Goal: Information Seeking & Learning: Find contact information

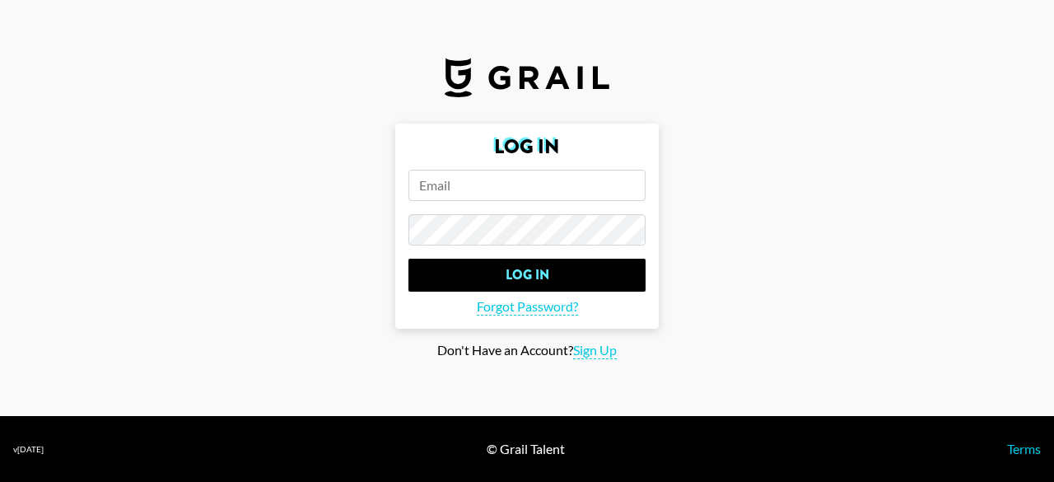
click at [842, 89] on section "Log In Log In Forgot Password? Don't Have an Account? Sign Up" at bounding box center [527, 208] width 1054 height 416
click at [524, 198] on input "email" at bounding box center [526, 185] width 237 height 31
click at [626, 190] on input "email" at bounding box center [526, 185] width 237 height 31
paste input "[PERSON_NAME][EMAIL_ADDRESS][DOMAIN_NAME]"
type input "[PERSON_NAME][EMAIL_ADDRESS][DOMAIN_NAME]"
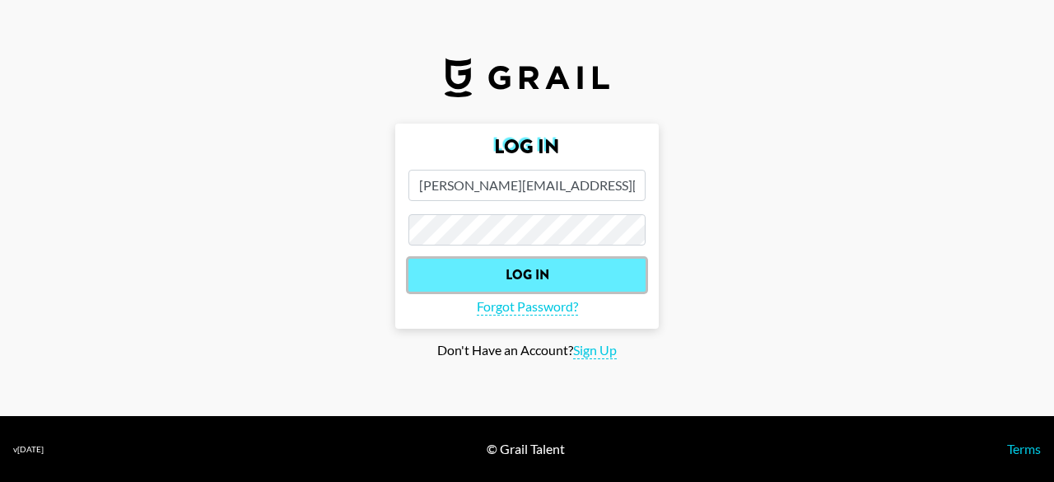
click at [513, 268] on input "Log In" at bounding box center [526, 275] width 237 height 33
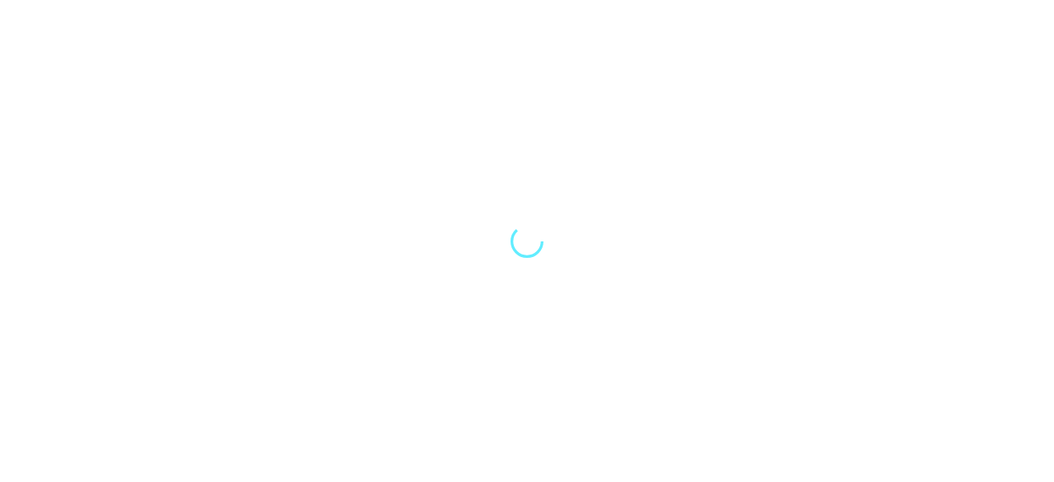
select select "Song"
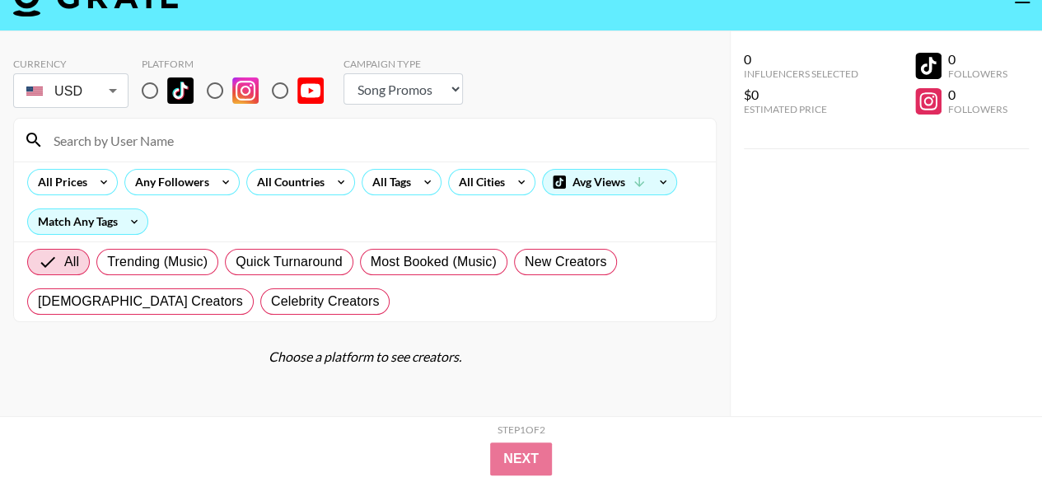
scroll to position [66, 0]
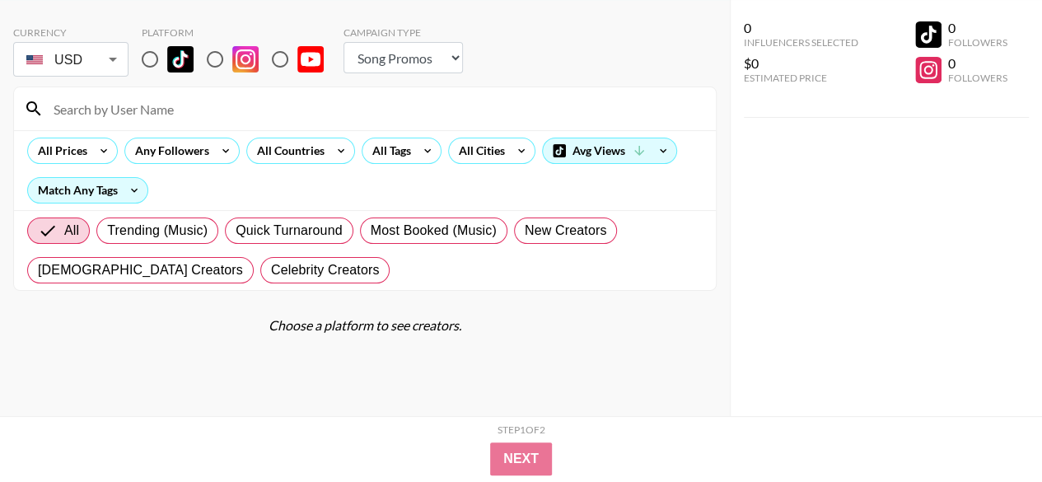
click at [109, 110] on input at bounding box center [375, 109] width 662 height 26
paste input "niyah.wanya"
type input "niyah.wanya"
click at [152, 54] on input "radio" at bounding box center [150, 59] width 35 height 35
radio input "true"
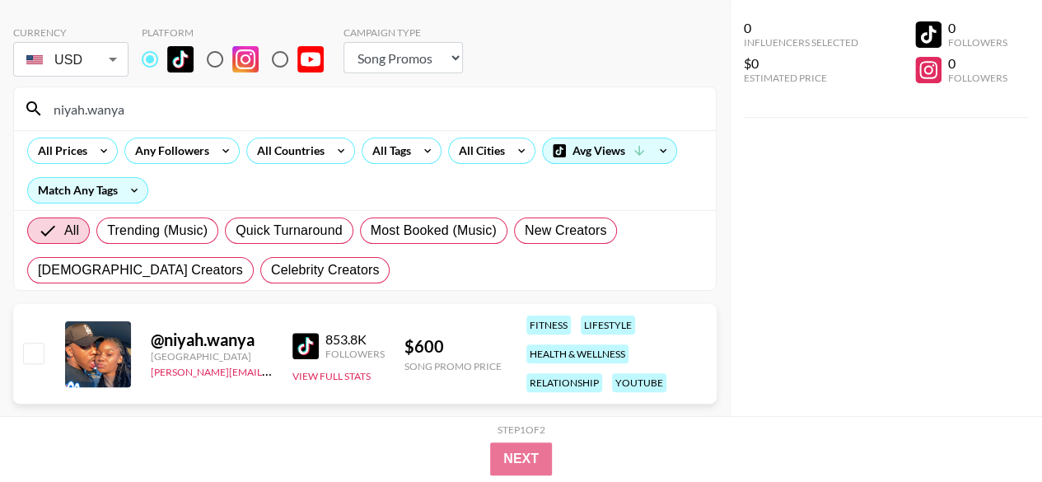
scroll to position [0, 0]
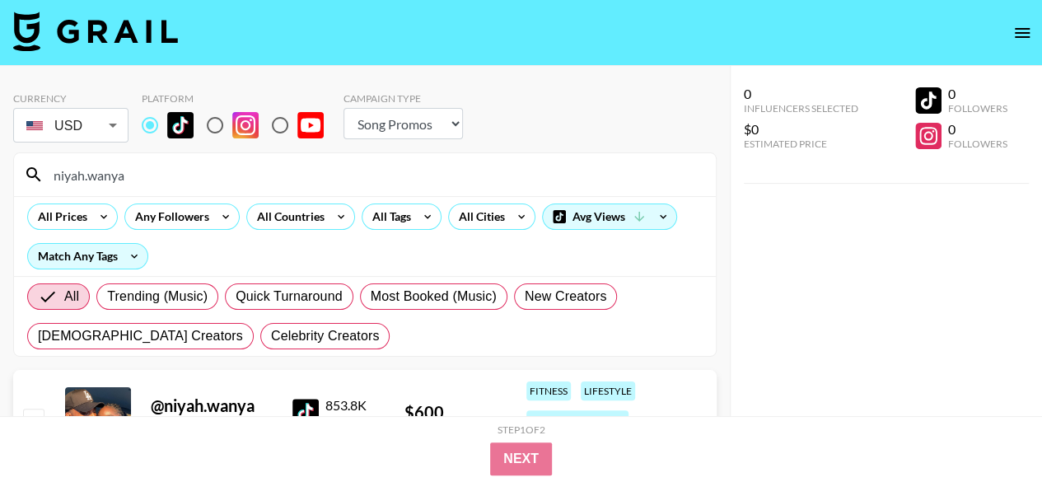
click at [152, 180] on input "niyah.wanya" at bounding box center [375, 174] width 662 height 26
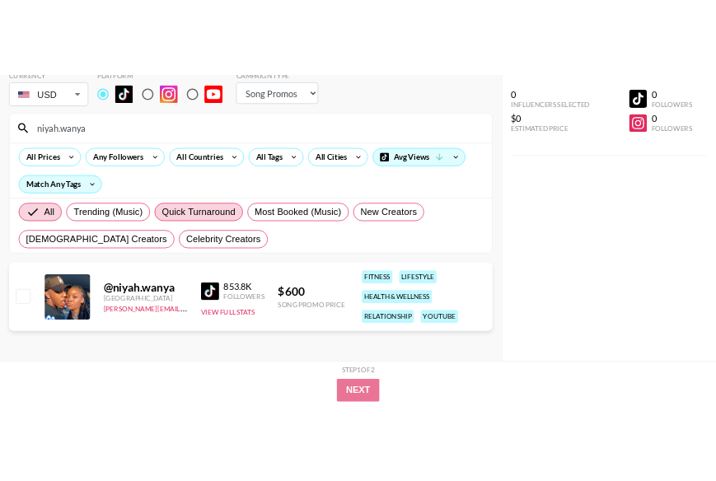
scroll to position [98, 0]
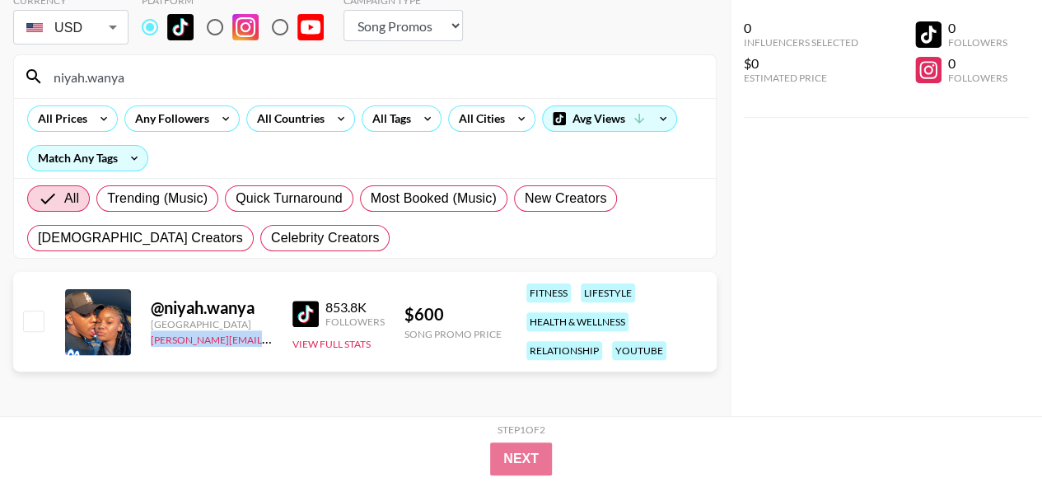
drag, startPoint x: 266, startPoint y: 337, endPoint x: 148, endPoint y: 342, distance: 117.9
click at [148, 342] on div "@ niyah.wanya [GEOGRAPHIC_DATA] [PERSON_NAME][EMAIL_ADDRESS][DOMAIN_NAME] 853.8…" at bounding box center [364, 322] width 703 height 100
copy div "niyah.wanya"
drag, startPoint x: 259, startPoint y: 305, endPoint x: 166, endPoint y: 304, distance: 93.9
click at [166, 304] on div "@ niyah.wanya" at bounding box center [212, 307] width 122 height 21
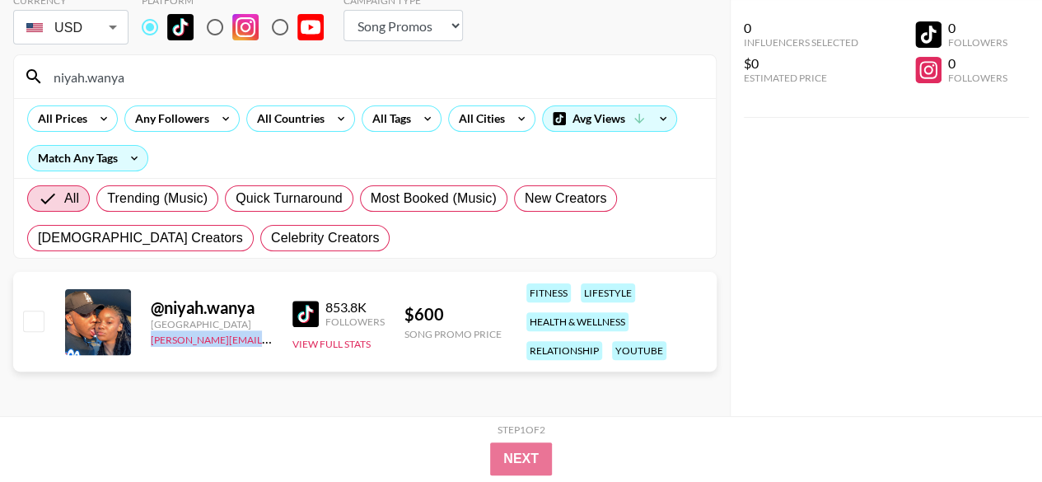
copy link "[PERSON_NAME][EMAIL_ADDRESS][DOMAIN_NAME]"
drag, startPoint x: 260, startPoint y: 338, endPoint x: 150, endPoint y: 342, distance: 110.4
click at [150, 342] on div "@ niyah.wanya [GEOGRAPHIC_DATA] [PERSON_NAME][EMAIL_ADDRESS][DOMAIN_NAME] 853.8…" at bounding box center [364, 322] width 703 height 100
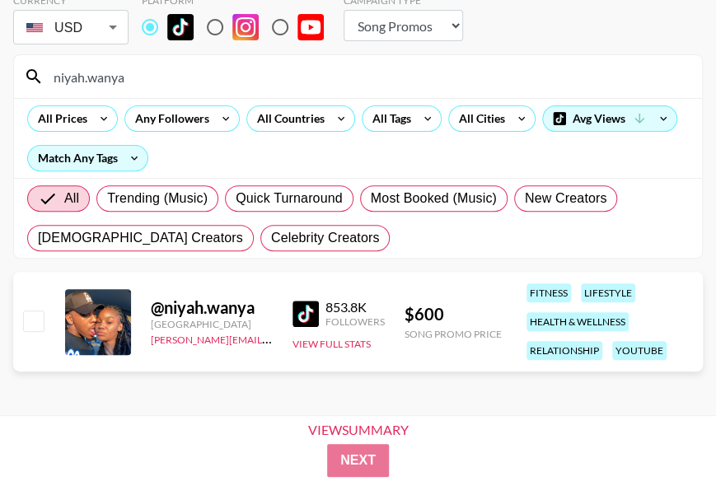
click at [86, 83] on input "niyah.wanya" at bounding box center [368, 76] width 648 height 26
paste input "coopwitdabucket"
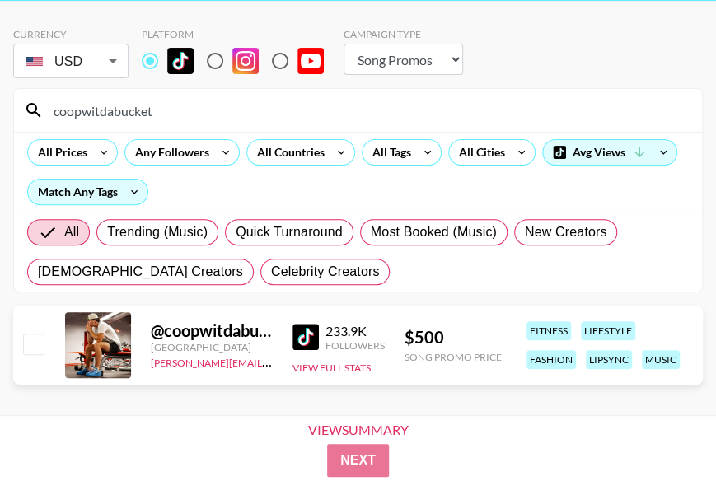
scroll to position [79, 0]
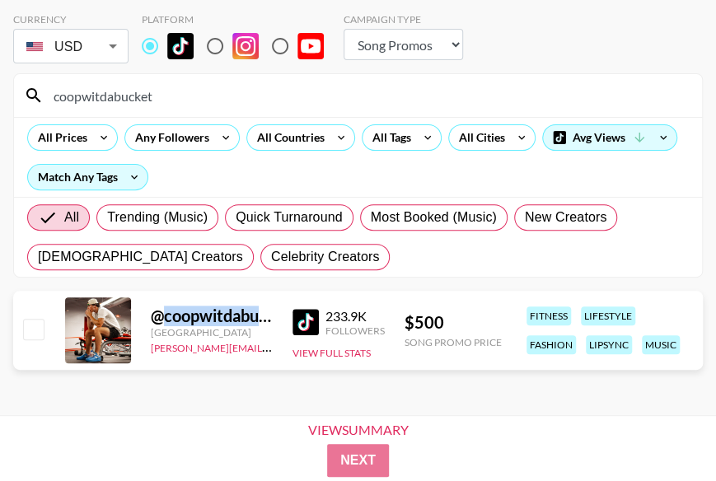
drag, startPoint x: 264, startPoint y: 314, endPoint x: 166, endPoint y: 315, distance: 97.2
click at [166, 315] on div "@ coopwitdabucket" at bounding box center [212, 315] width 122 height 21
click at [101, 91] on input "coopwitdabucket" at bounding box center [368, 95] width 648 height 26
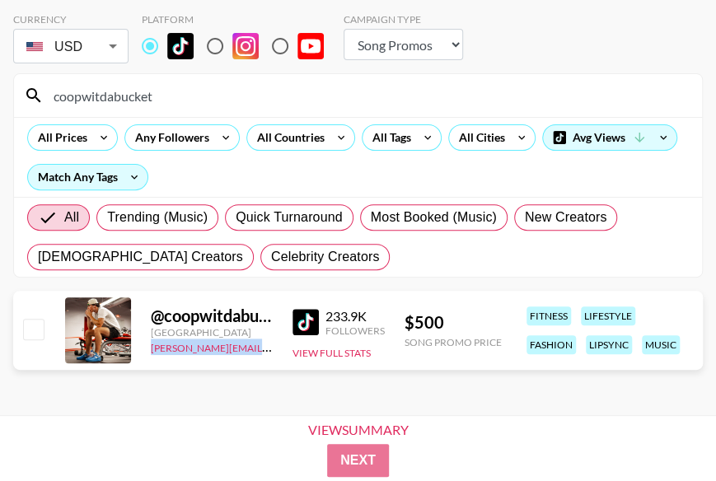
drag, startPoint x: 143, startPoint y: 353, endPoint x: 280, endPoint y: 352, distance: 136.7
click at [280, 352] on div "@ coopwitdabucket [GEOGRAPHIC_DATA] [PERSON_NAME][EMAIL_ADDRESS][DOMAIN_NAME] 2…" at bounding box center [357, 330] width 689 height 79
click at [117, 97] on input "coopwitdabucket" at bounding box center [368, 95] width 648 height 26
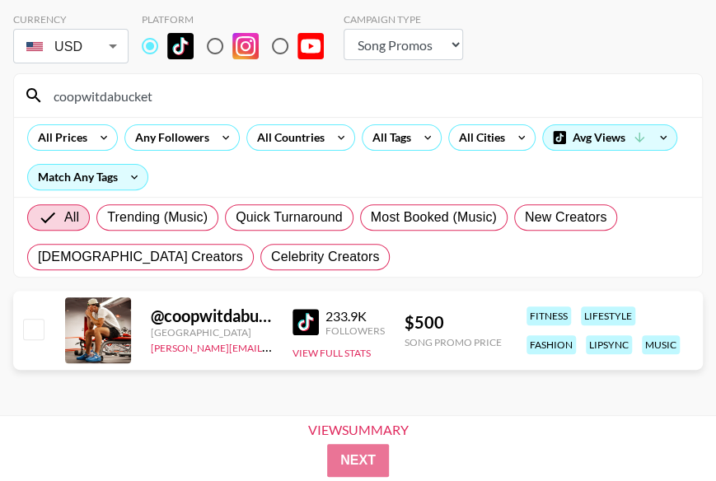
paste input "lenakadry"
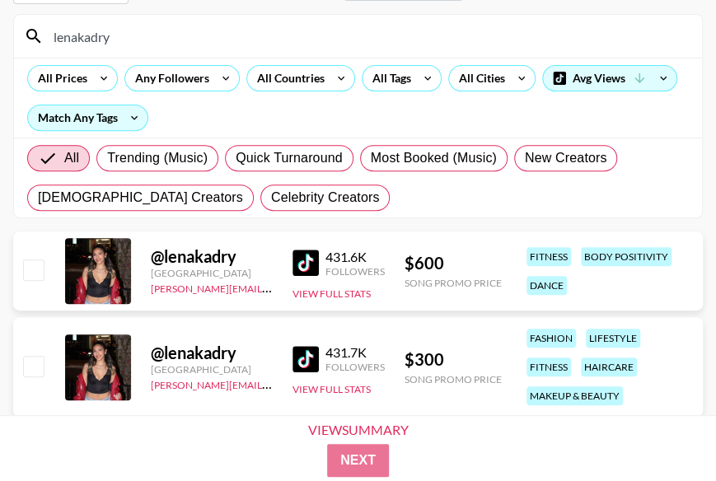
scroll to position [184, 0]
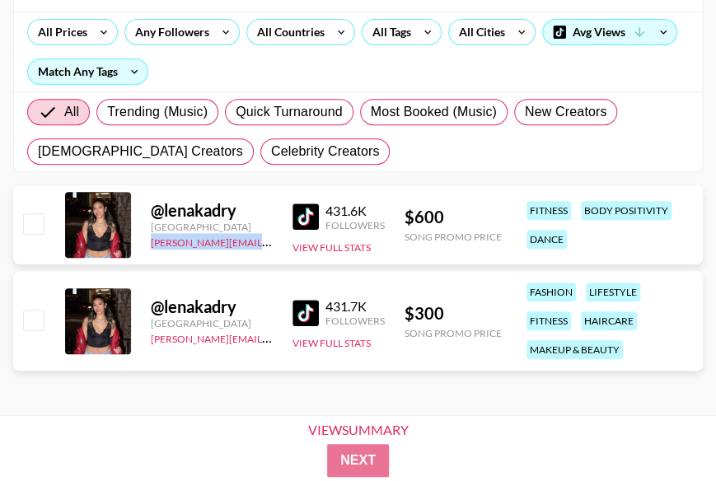
copy link "[PERSON_NAME][EMAIL_ADDRESS][DOMAIN_NAME]"
drag, startPoint x: 273, startPoint y: 242, endPoint x: 148, endPoint y: 245, distance: 125.2
click at [148, 245] on div "@ lenakadry [GEOGRAPHIC_DATA] [PERSON_NAME][EMAIL_ADDRESS][DOMAIN_NAME] 431.6K …" at bounding box center [357, 224] width 689 height 79
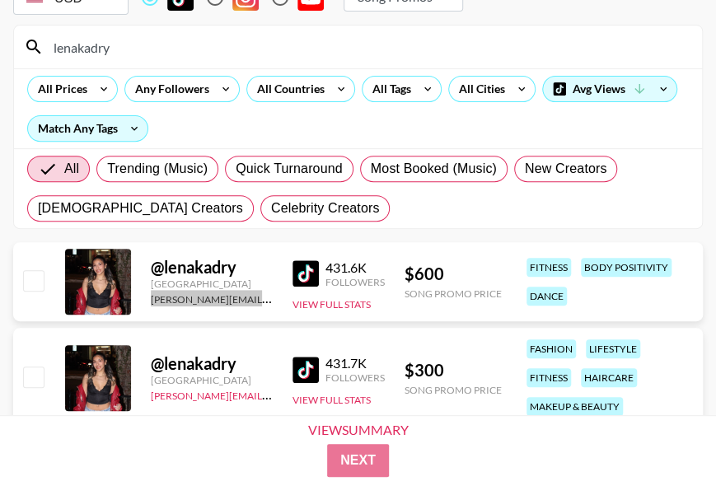
scroll to position [102, 0]
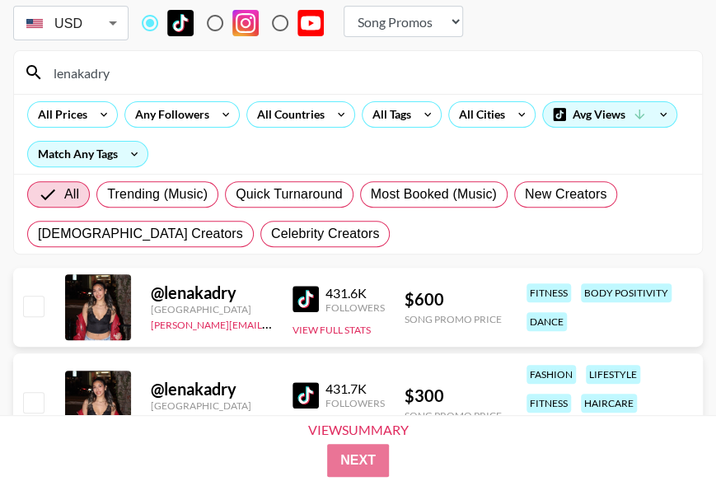
click at [101, 69] on input "lenakadry" at bounding box center [368, 72] width 648 height 26
paste input "vtxri33"
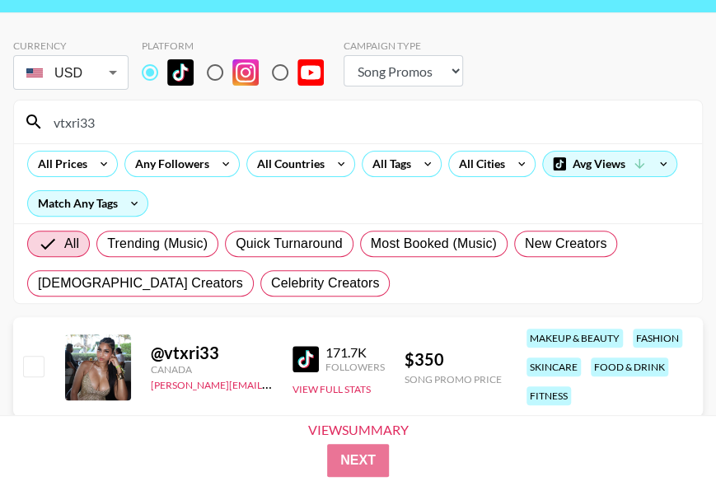
scroll to position [73, 0]
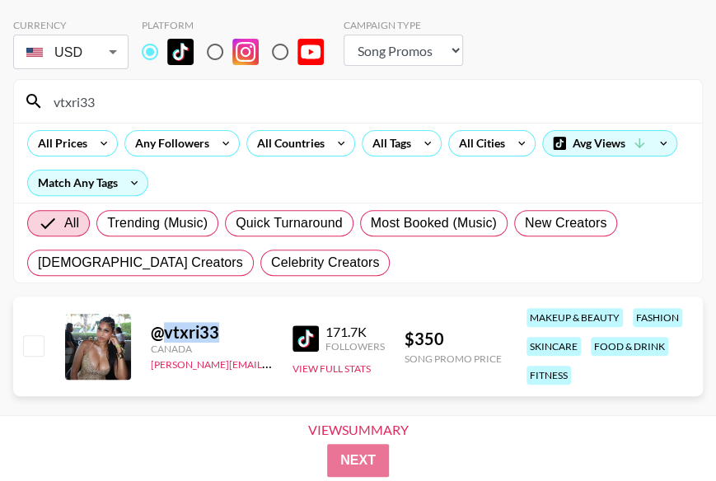
drag, startPoint x: 227, startPoint y: 329, endPoint x: 166, endPoint y: 333, distance: 61.1
click at [166, 333] on div "@ vtxri33" at bounding box center [212, 332] width 122 height 21
click at [117, 105] on input "vtxri33" at bounding box center [368, 101] width 648 height 26
click at [116, 105] on input "vtxri33" at bounding box center [368, 101] width 648 height 26
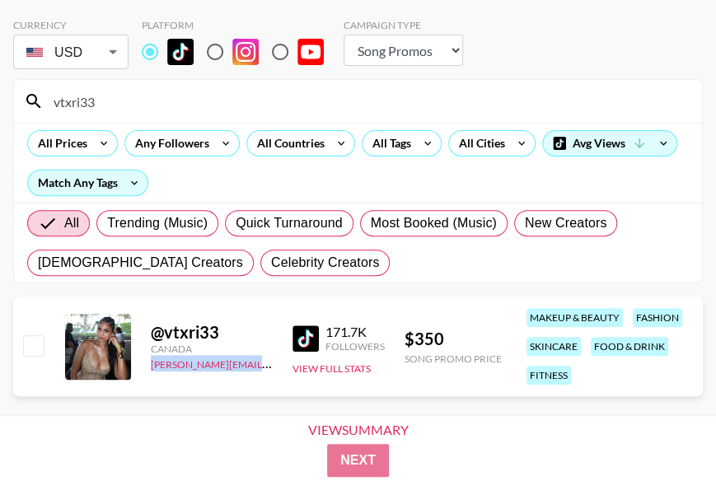
drag, startPoint x: 235, startPoint y: 366, endPoint x: 145, endPoint y: 369, distance: 89.8
click at [145, 369] on div "@ vtxri33 Canada [EMAIL_ADDRESS][DOMAIN_NAME] 171.7K Followers View Full Stats …" at bounding box center [357, 346] width 689 height 100
drag, startPoint x: 431, startPoint y: 332, endPoint x: 397, endPoint y: 334, distance: 34.7
click at [395, 335] on div "@ vtxri33 Canada [EMAIL_ADDRESS][DOMAIN_NAME] 171.7K Followers View Full Stats …" at bounding box center [357, 346] width 689 height 100
click at [91, 96] on input "vtxri33" at bounding box center [368, 101] width 648 height 26
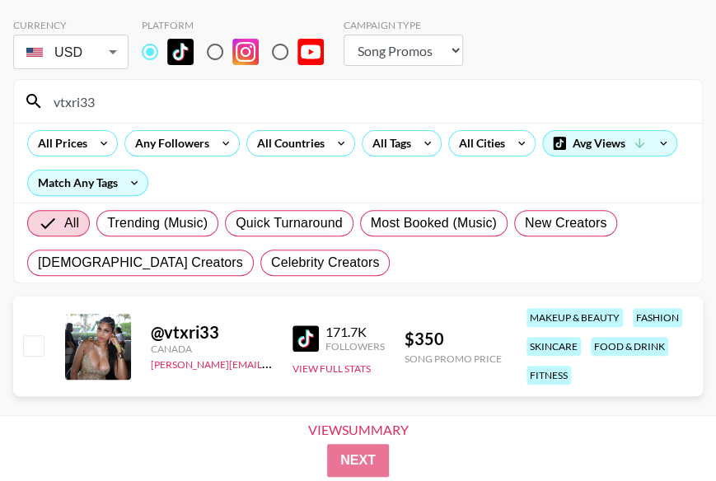
click at [91, 96] on input "vtxri33" at bounding box center [368, 101] width 648 height 26
paste input "goldenhinchen"
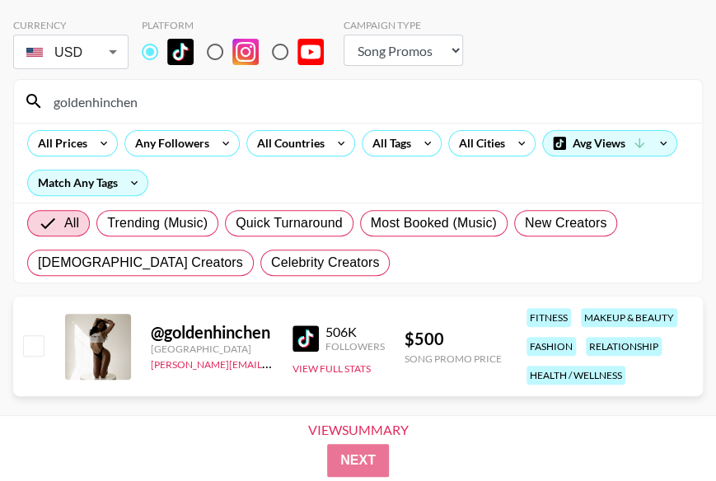
click at [109, 109] on input "goldenhinchen" at bounding box center [368, 101] width 648 height 26
drag, startPoint x: 436, startPoint y: 335, endPoint x: 401, endPoint y: 338, distance: 35.6
click at [401, 338] on div "@ goldenhinchen [GEOGRAPHIC_DATA] [PERSON_NAME][EMAIL_ADDRESS][DOMAIN_NAME] 506…" at bounding box center [357, 346] width 689 height 100
copy link "[PERSON_NAME][EMAIL_ADDRESS][DOMAIN_NAME]"
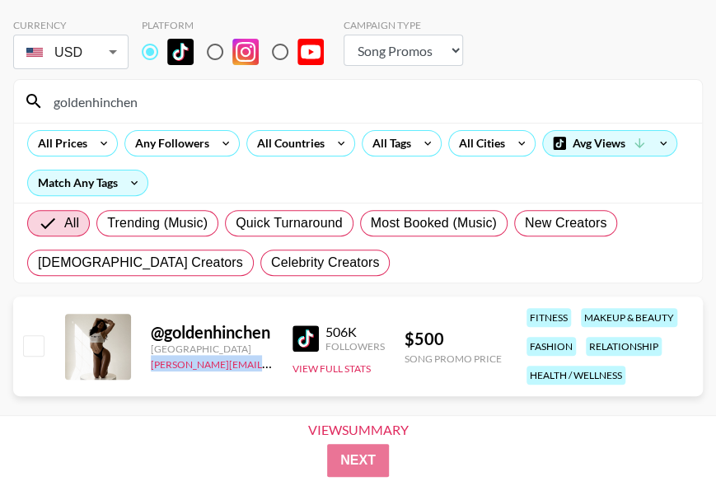
drag, startPoint x: 253, startPoint y: 361, endPoint x: 150, endPoint y: 369, distance: 103.2
click at [150, 369] on div "@ goldenhinchen [GEOGRAPHIC_DATA] [PERSON_NAME][EMAIL_ADDRESS][DOMAIN_NAME] 506…" at bounding box center [357, 346] width 689 height 100
click at [117, 104] on input "goldenhinchen" at bounding box center [368, 101] width 648 height 26
click at [118, 103] on input "goldenhinchen" at bounding box center [368, 101] width 648 height 26
paste input "itsambersq"
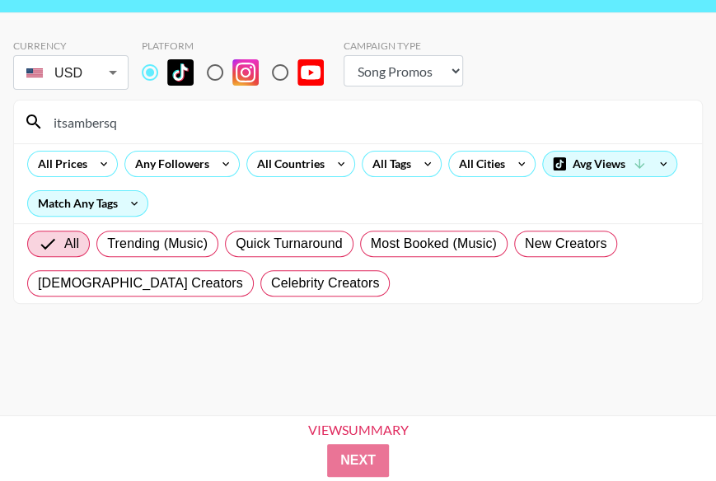
scroll to position [53, 0]
drag, startPoint x: 152, startPoint y: 127, endPoint x: -10, endPoint y: 109, distance: 162.4
click at [0, 109] on html "Currency USD USD ​ Platform Campaign Type Choose Type... Song Promos Brand Prom…" at bounding box center [358, 214] width 716 height 534
paste input "officialreneeharmoni"
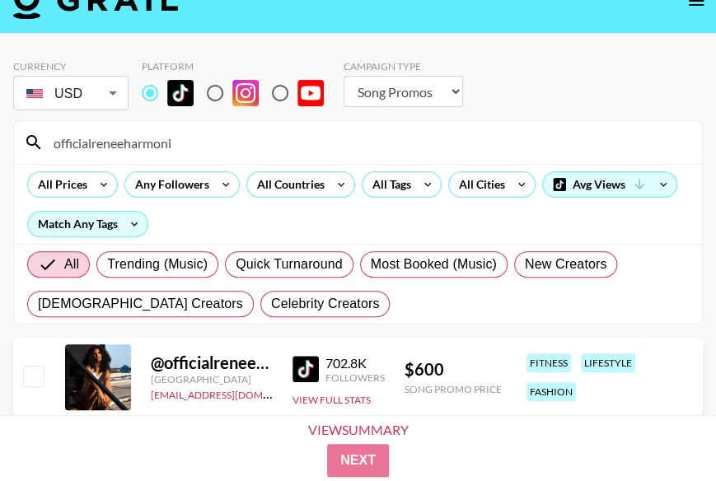
drag, startPoint x: 184, startPoint y: 141, endPoint x: -10, endPoint y: 111, distance: 195.8
click at [0, 111] on html "Currency USD USD ​ Platform Campaign Type Choose Type... Song Promos Brand Prom…" at bounding box center [358, 248] width 716 height 561
copy link "[EMAIL_ADDRESS][DOMAIN_NAME]"
drag, startPoint x: 147, startPoint y: 398, endPoint x: 271, endPoint y: 396, distance: 124.4
click at [271, 396] on div "@ officialreneeharmoni [GEOGRAPHIC_DATA] [EMAIL_ADDRESS][DOMAIN_NAME] 702.8K Fo…" at bounding box center [357, 377] width 689 height 79
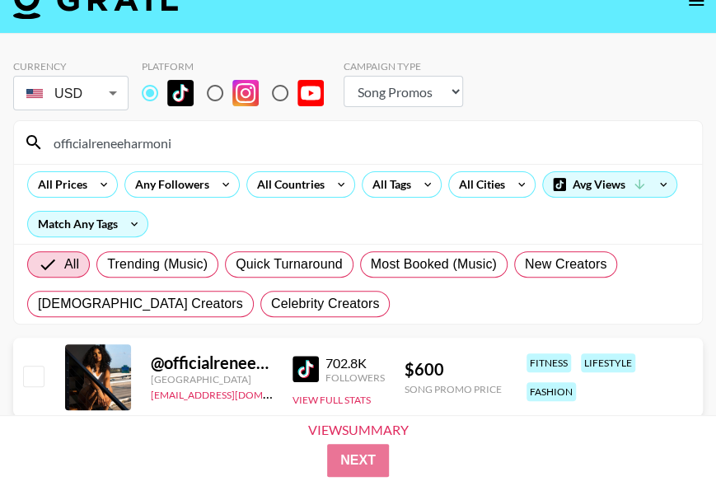
click at [140, 143] on input "officialreneeharmoni" at bounding box center [368, 142] width 648 height 26
paste input "dakitista"
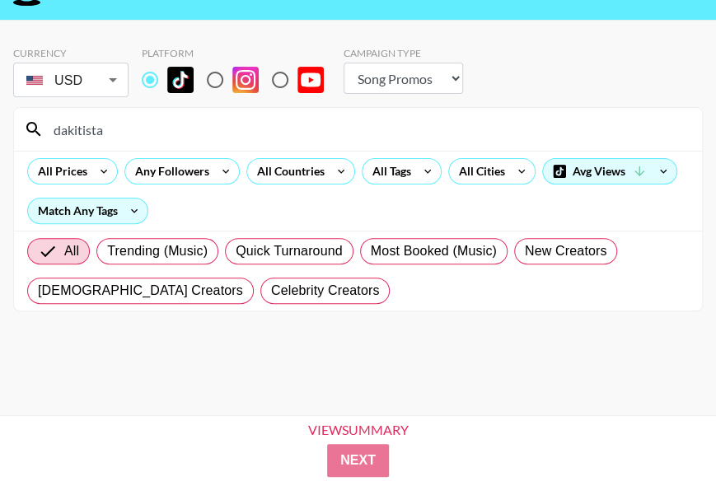
scroll to position [53, 0]
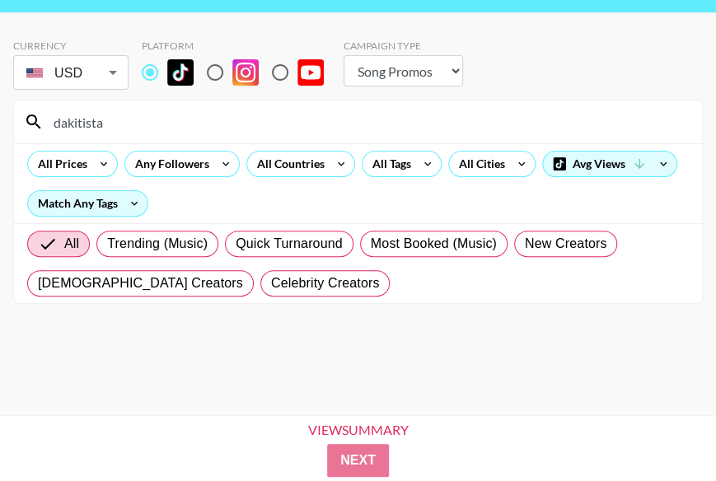
drag, startPoint x: 133, startPoint y: 109, endPoint x: 0, endPoint y: 109, distance: 133.4
click at [0, 110] on html "Currency USD USD ​ Platform Campaign Type Choose Type... Song Promos Brand Prom…" at bounding box center [358, 214] width 716 height 534
paste input "itzworldwide"
drag, startPoint x: 12, startPoint y: 114, endPoint x: 38, endPoint y: 110, distance: 26.7
click at [0, 114] on html "Currency USD USD ​ Platform Campaign Type Choose Type... Song Promos Brand Prom…" at bounding box center [358, 214] width 716 height 534
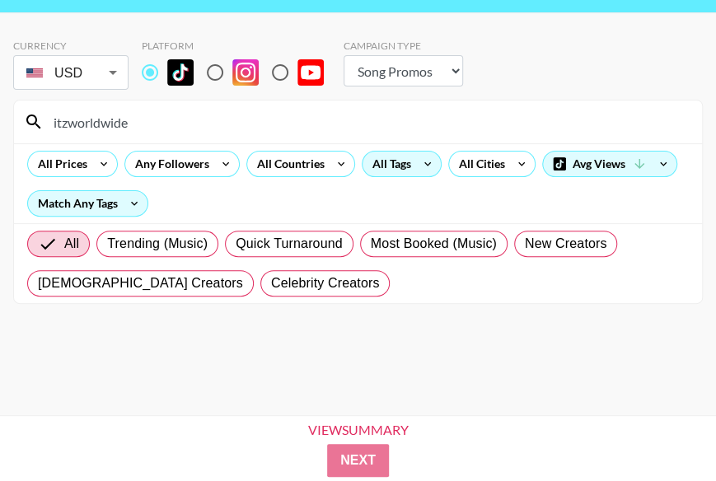
paste input "lekeyeh"
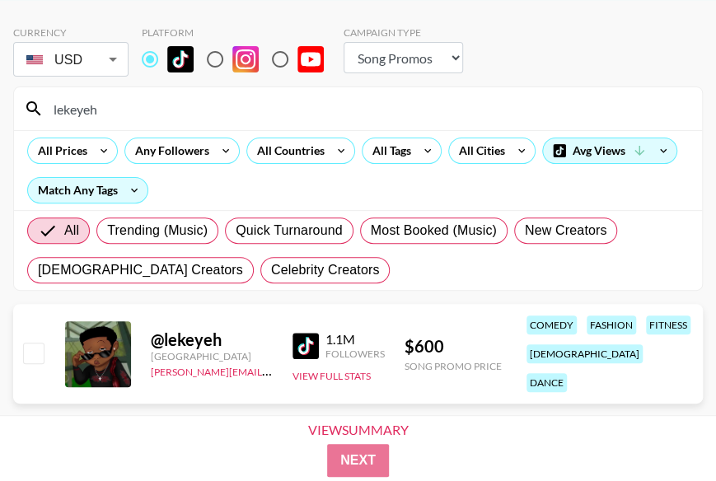
scroll to position [79, 0]
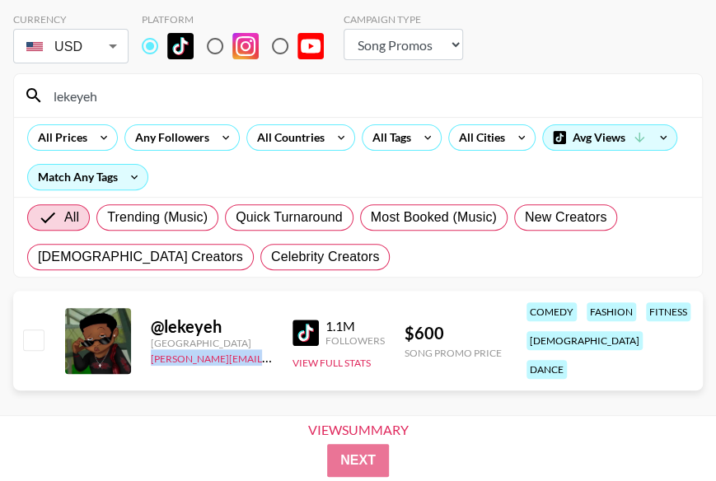
drag, startPoint x: 245, startPoint y: 347, endPoint x: 145, endPoint y: 352, distance: 100.6
click at [145, 352] on div "@ lekeyeh [GEOGRAPHIC_DATA] [PERSON_NAME][EMAIL_ADDRESS][DOMAIN_NAME] 1.1M Foll…" at bounding box center [357, 341] width 689 height 100
copy link "[PERSON_NAME][EMAIL_ADDRESS][DOMAIN_NAME]"
copy div "$ 600"
drag, startPoint x: 453, startPoint y: 320, endPoint x: 716, endPoint y: 327, distance: 263.6
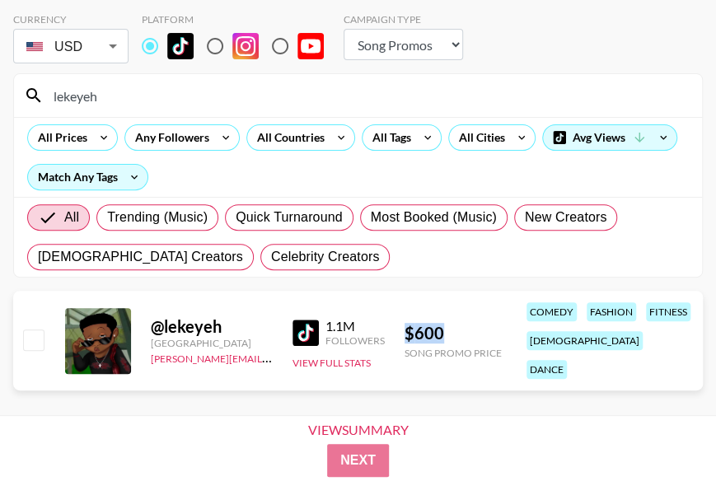
click at [399, 323] on div "@ lekeyeh [GEOGRAPHIC_DATA] [PERSON_NAME][EMAIL_ADDRESS][DOMAIN_NAME] 1.1M Foll…" at bounding box center [357, 341] width 689 height 100
drag, startPoint x: 117, startPoint y: 96, endPoint x: 12, endPoint y: 90, distance: 105.6
click at [12, 90] on div "Currency USD USD ​ Platform Campaign Type Choose Type... Song Promos Brand Prom…" at bounding box center [358, 201] width 716 height 429
paste input "rosee_20"
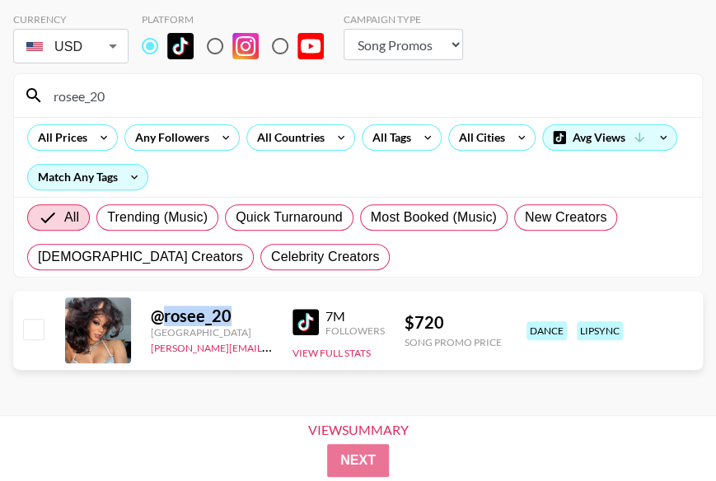
copy div "rosee_20"
drag, startPoint x: 204, startPoint y: 310, endPoint x: 160, endPoint y: 310, distance: 44.5
click at [160, 310] on div "@ rosee_20" at bounding box center [212, 315] width 122 height 21
drag, startPoint x: 234, startPoint y: 348, endPoint x: 161, endPoint y: 351, distance: 72.5
click at [147, 349] on div "@ rosee_20 [GEOGRAPHIC_DATA] [PERSON_NAME][EMAIL_ADDRESS][DOMAIN_NAME] 7M Follo…" at bounding box center [357, 330] width 689 height 79
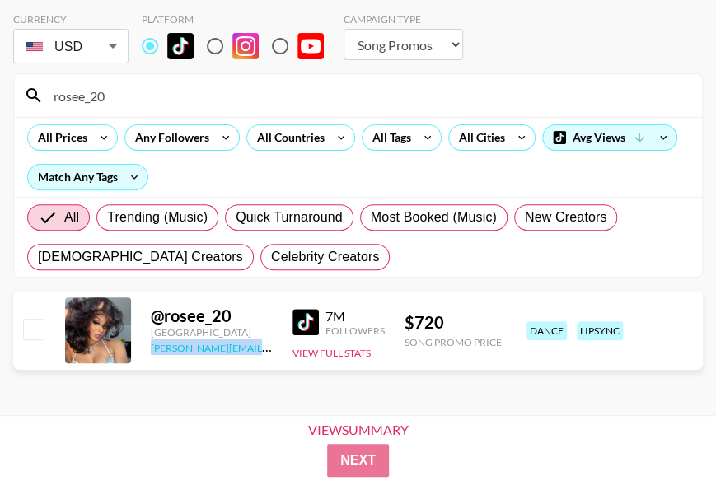
copy link "[PERSON_NAME][EMAIL_ADDRESS][DOMAIN_NAME]"
drag, startPoint x: 462, startPoint y: 316, endPoint x: 692, endPoint y: 365, distance: 234.8
click at [397, 324] on div "@ rosee_20 [GEOGRAPHIC_DATA] [PERSON_NAME][EMAIL_ADDRESS][DOMAIN_NAME] 7M Follo…" at bounding box center [357, 330] width 689 height 79
copy div "$ 720"
click at [117, 103] on input "rosee_20" at bounding box center [368, 95] width 648 height 26
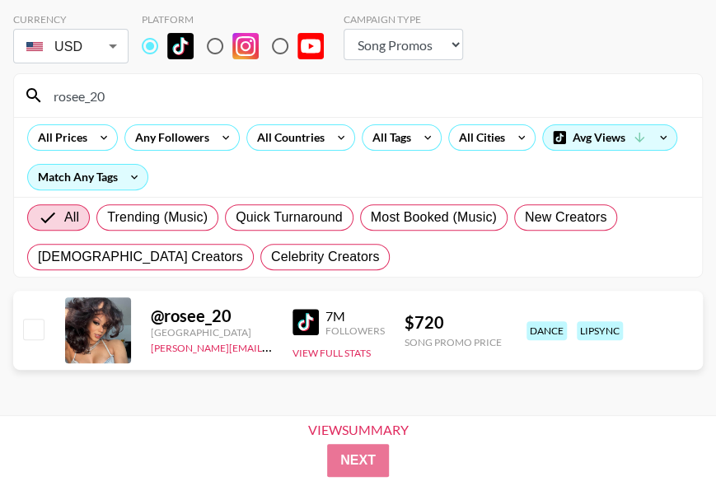
click at [117, 103] on input "rosee_20" at bounding box center [368, 95] width 648 height 26
paste input "imsojuliaaaaaaaaaaa"
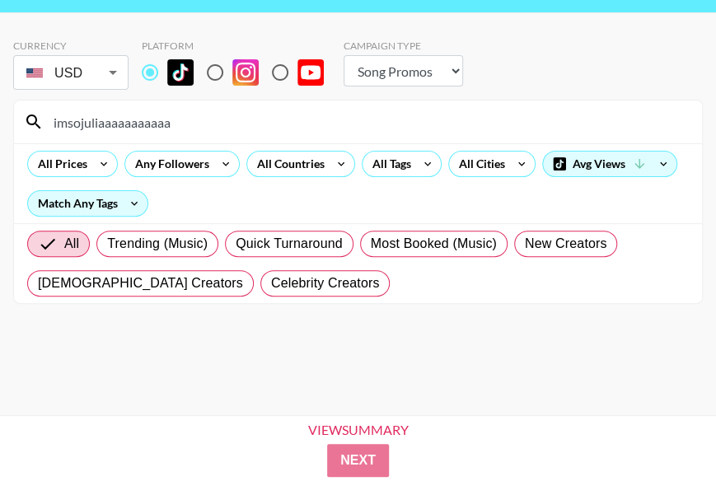
type input "imsojuliaaaaaaaaaaa"
